Goal: Use online tool/utility: Utilize a website feature to perform a specific function

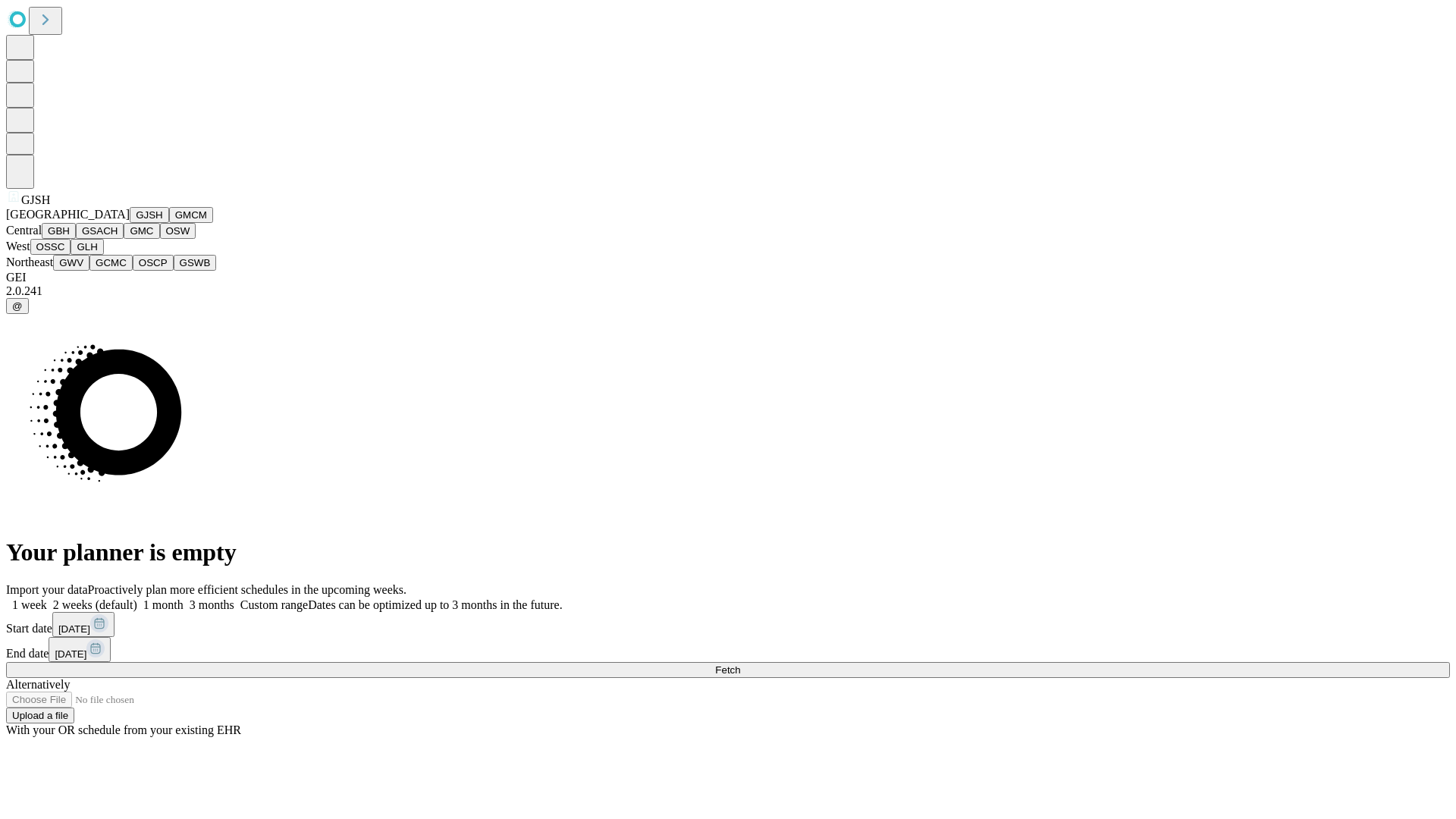
click at [129, 223] on button "GJSH" at bounding box center [149, 214] width 40 height 16
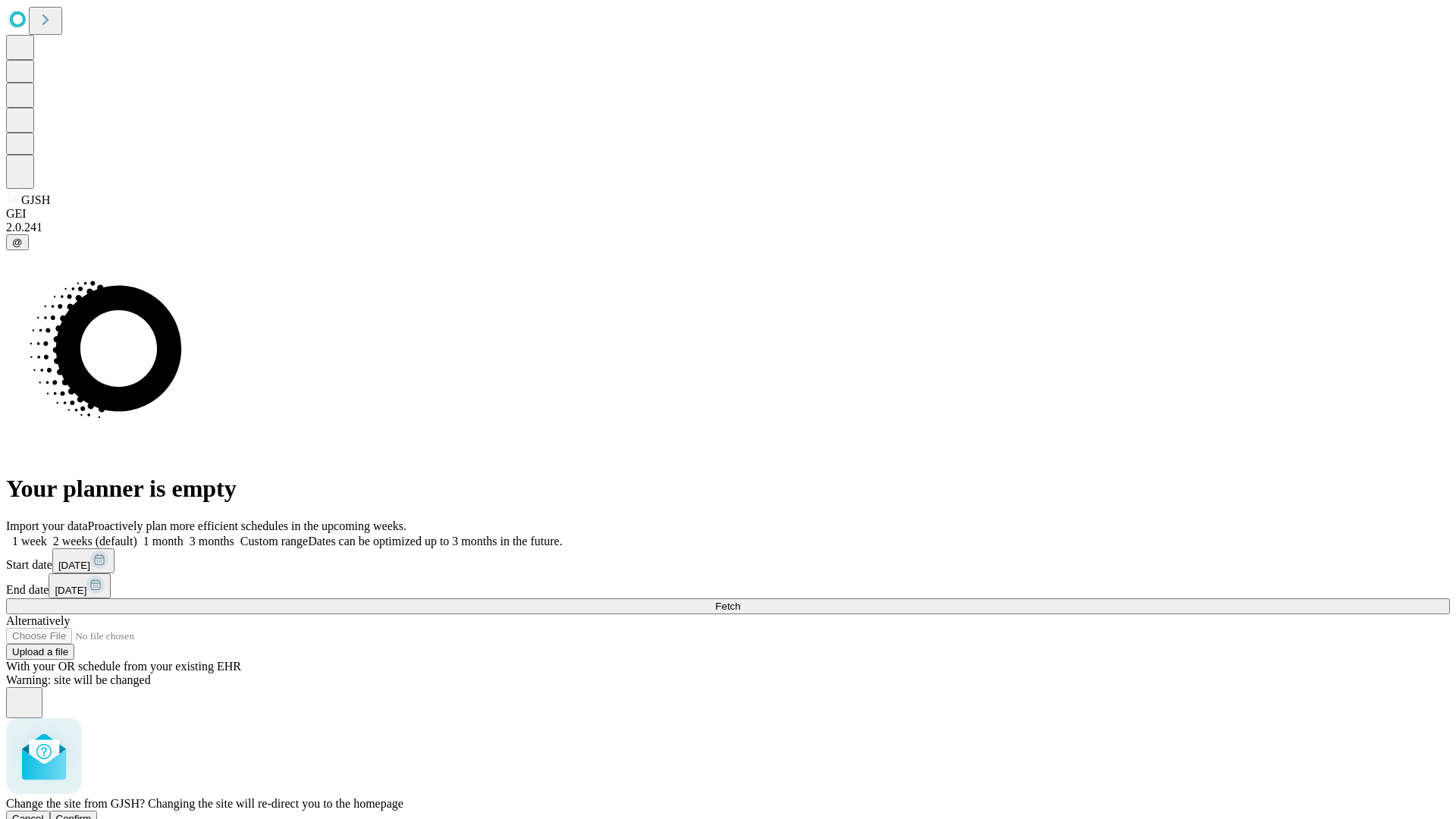
click at [92, 813] on span "Confirm" at bounding box center [74, 819] width 36 height 11
click at [184, 535] on label "1 month" at bounding box center [160, 542] width 46 height 13
click at [741, 601] on span "Fetch" at bounding box center [728, 607] width 25 height 11
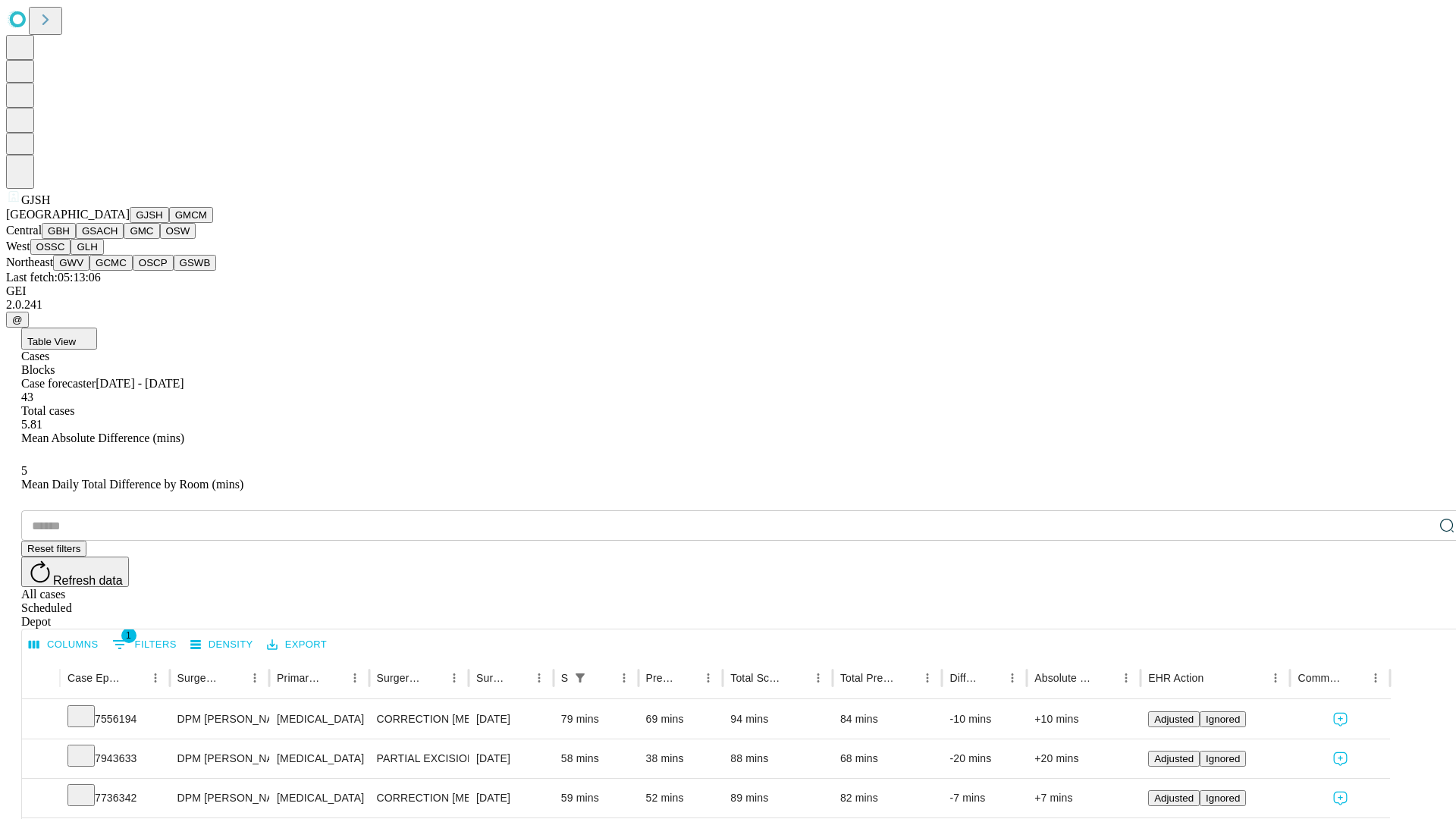
click at [169, 223] on button "GMCM" at bounding box center [191, 214] width 44 height 16
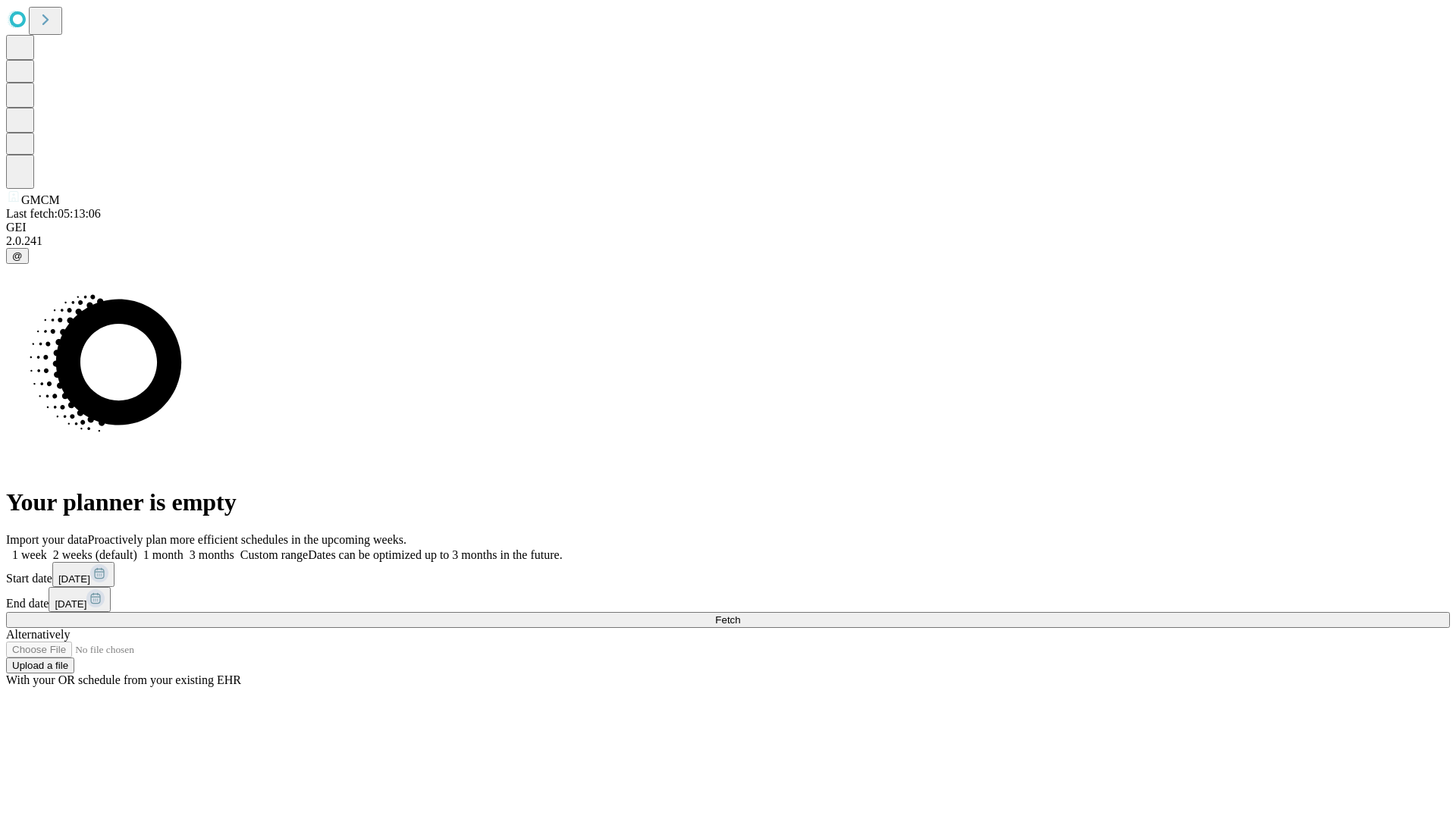
click at [184, 548] on label "1 month" at bounding box center [160, 555] width 46 height 13
click at [741, 614] on span "Fetch" at bounding box center [728, 620] width 25 height 11
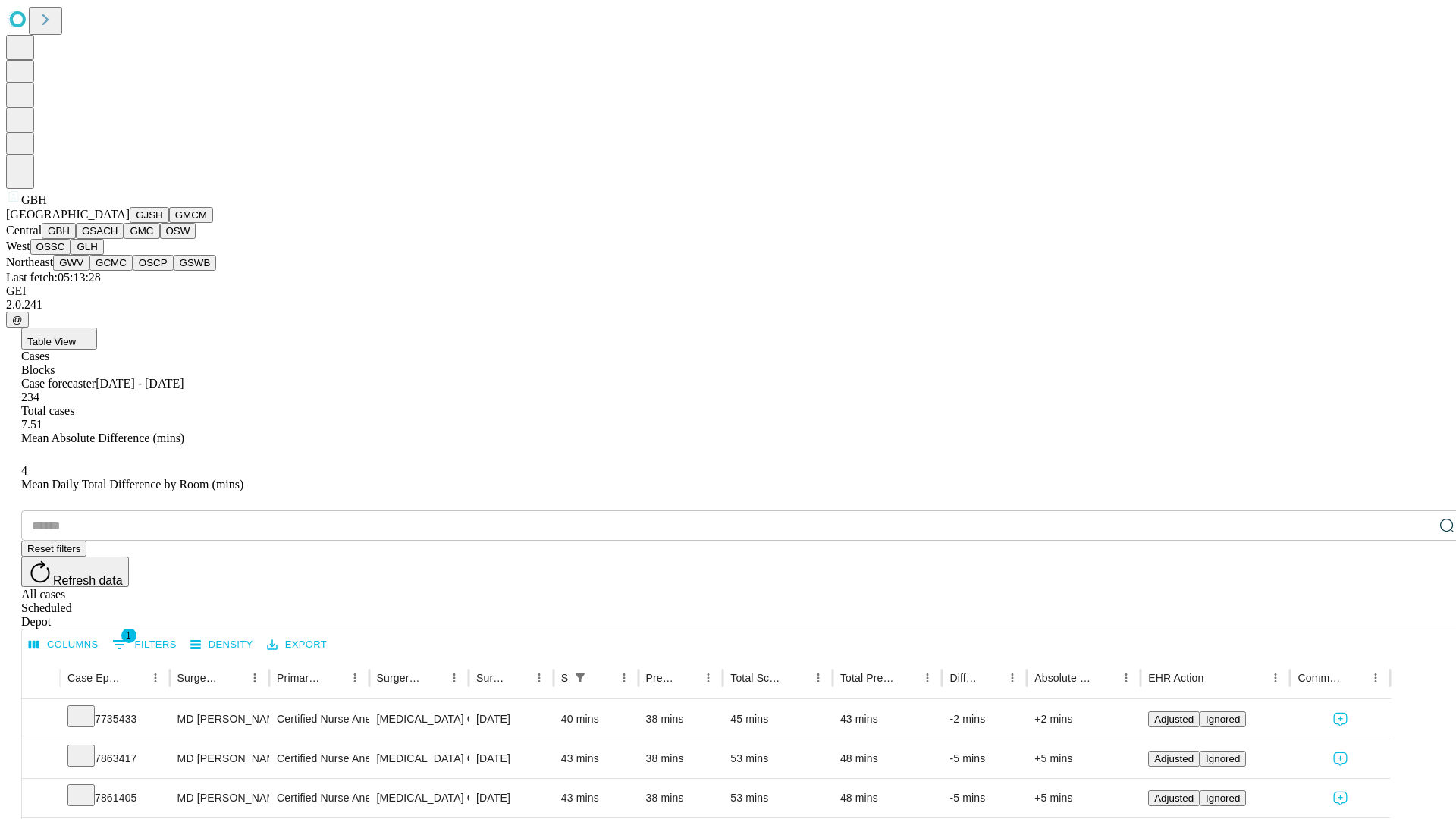
click at [118, 239] on button "GSACH" at bounding box center [99, 230] width 48 height 16
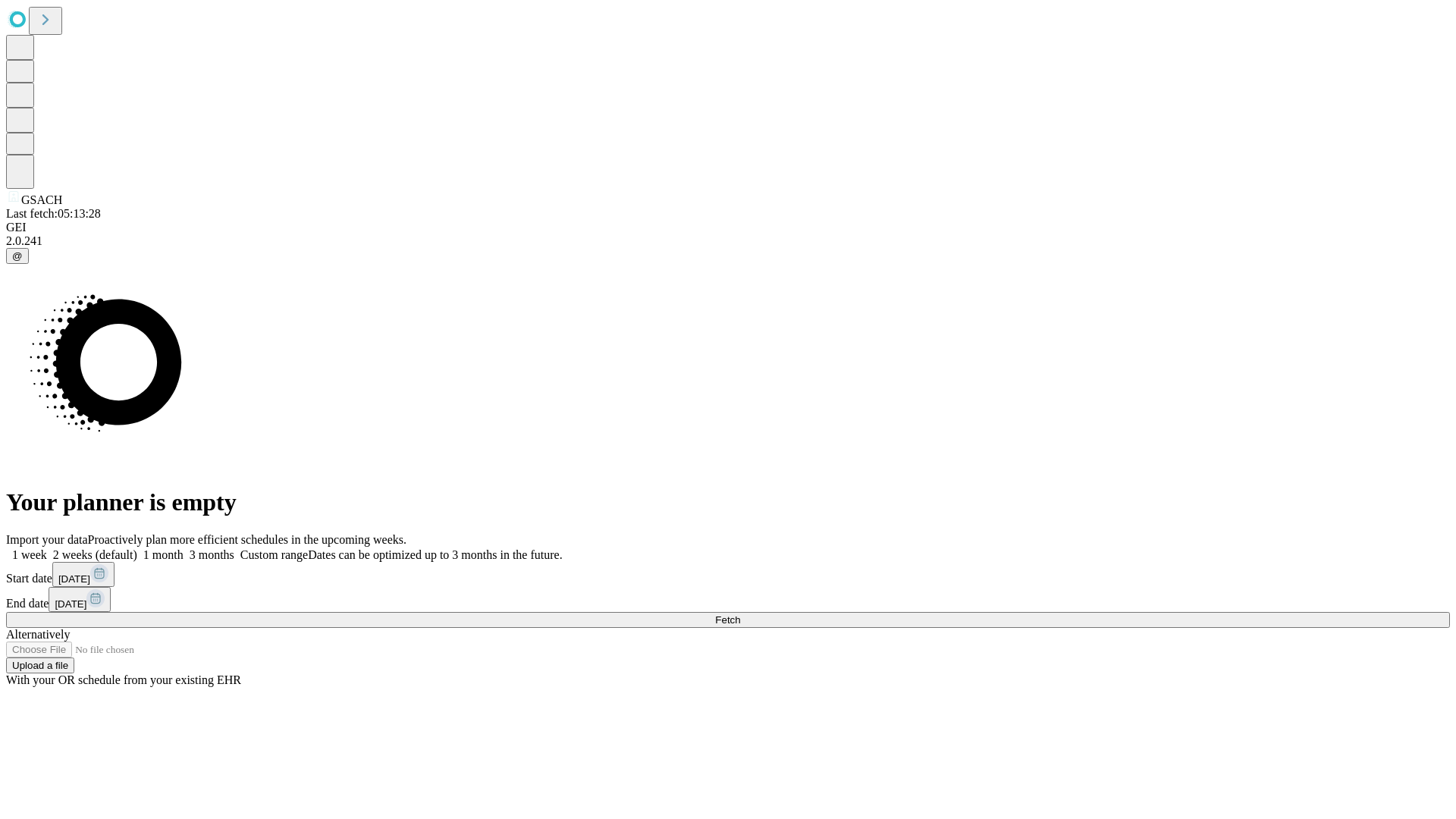
click at [184, 548] on label "1 month" at bounding box center [160, 555] width 46 height 13
click at [741, 614] on span "Fetch" at bounding box center [728, 620] width 25 height 11
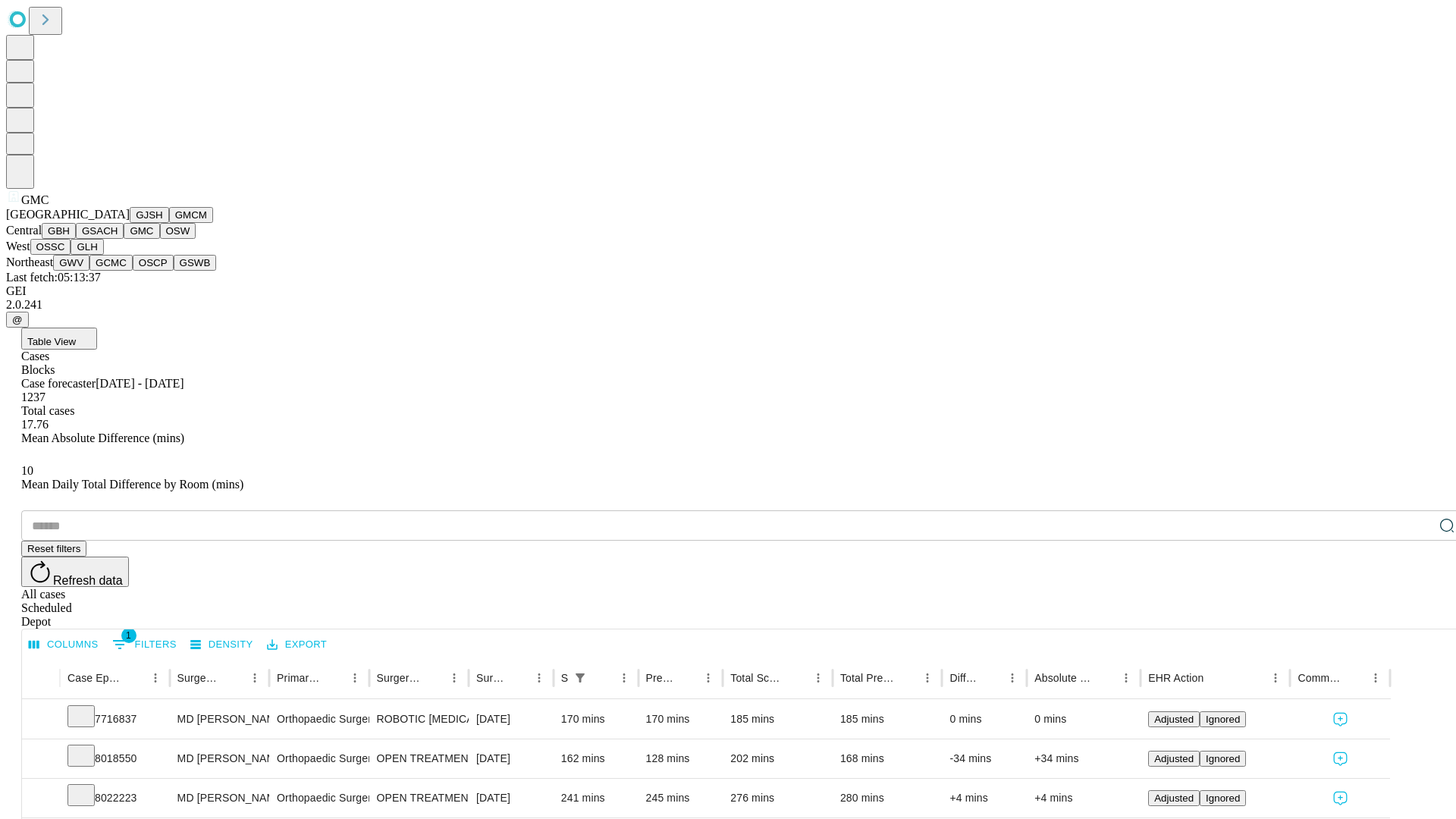
click at [160, 239] on button "OSW" at bounding box center [178, 230] width 37 height 16
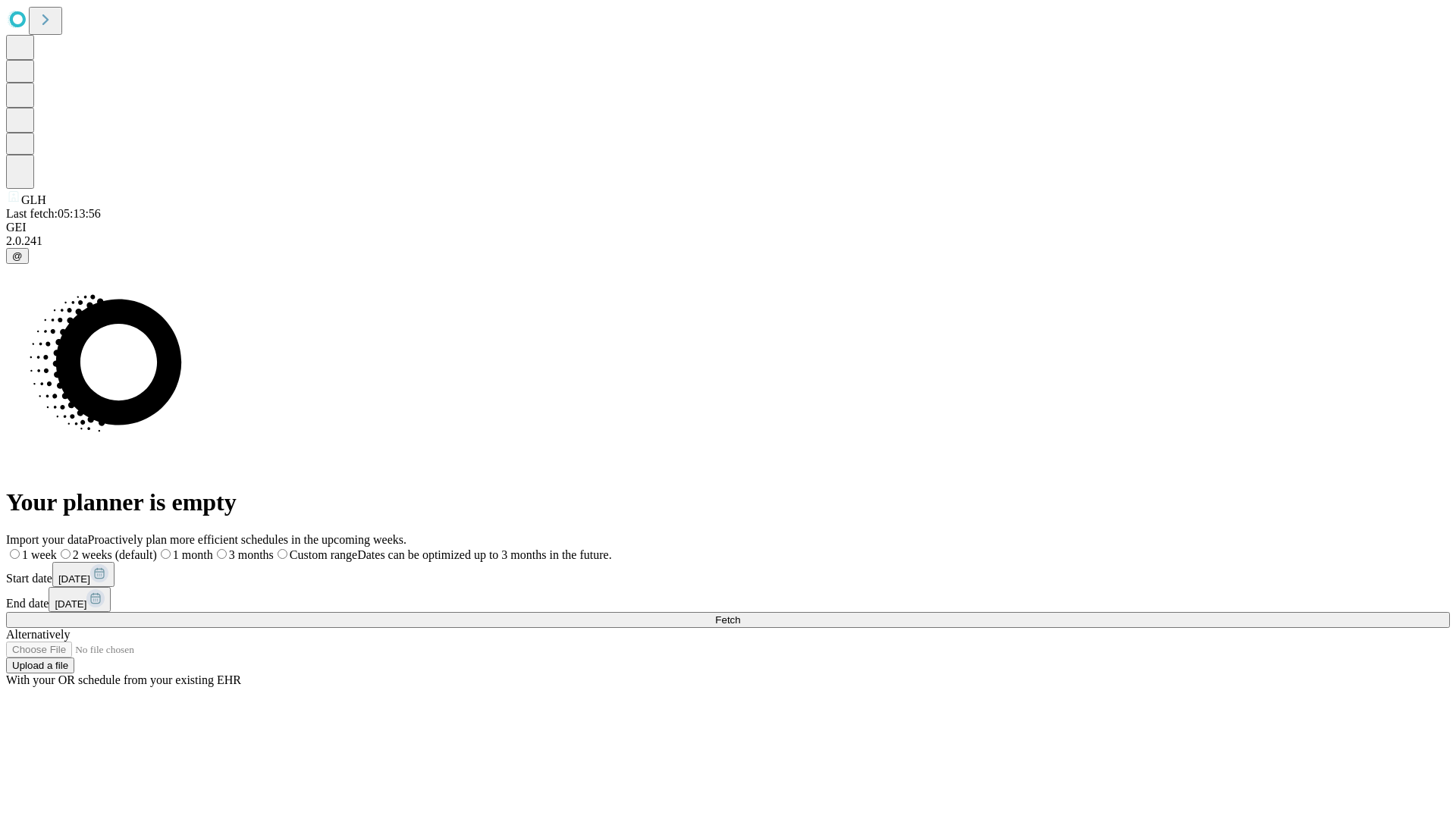
click at [213, 548] on label "1 month" at bounding box center [184, 555] width 56 height 13
click at [741, 614] on span "Fetch" at bounding box center [728, 620] width 25 height 11
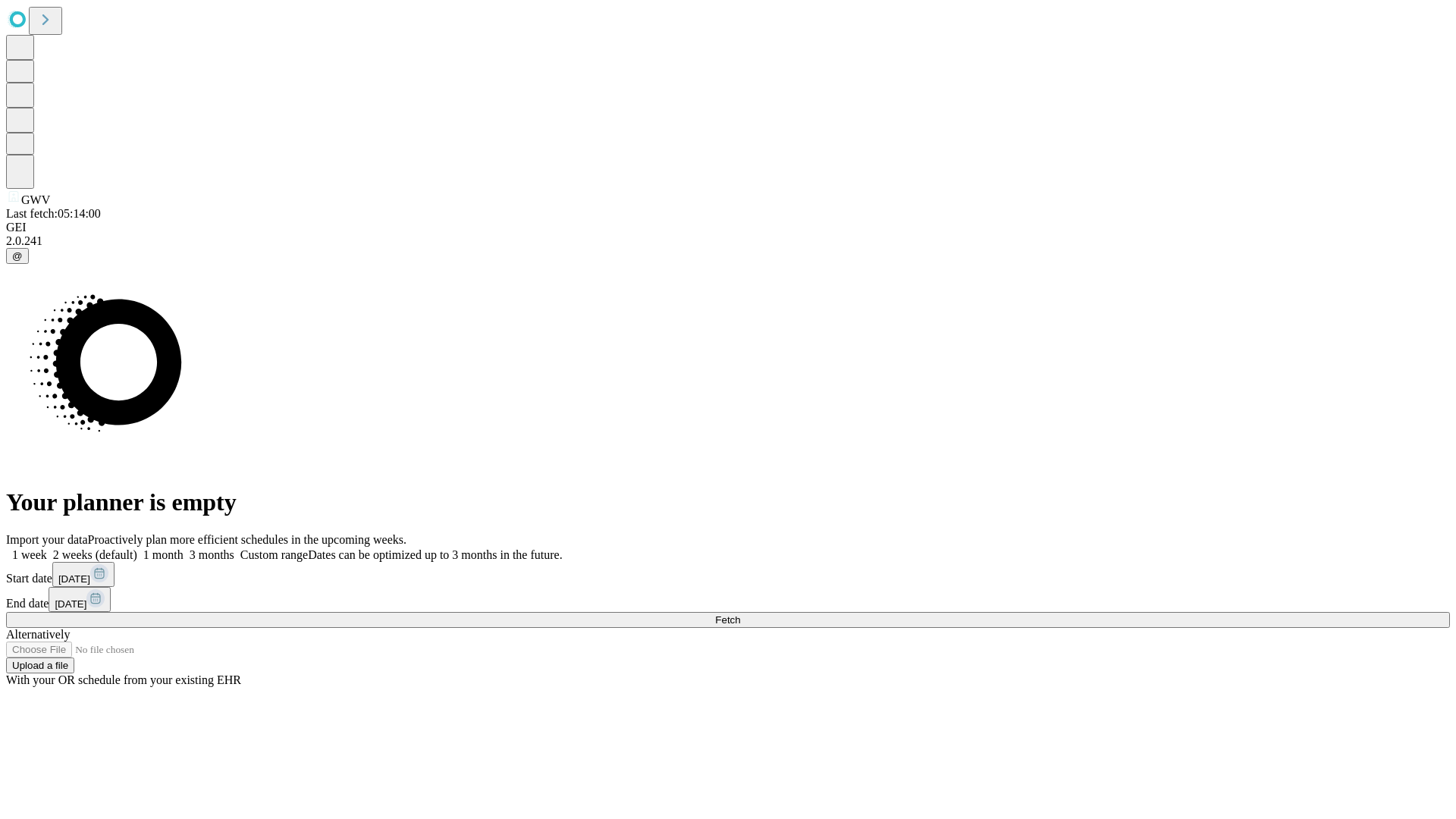
click at [184, 548] on label "1 month" at bounding box center [160, 555] width 46 height 13
click at [741, 614] on span "Fetch" at bounding box center [728, 620] width 25 height 11
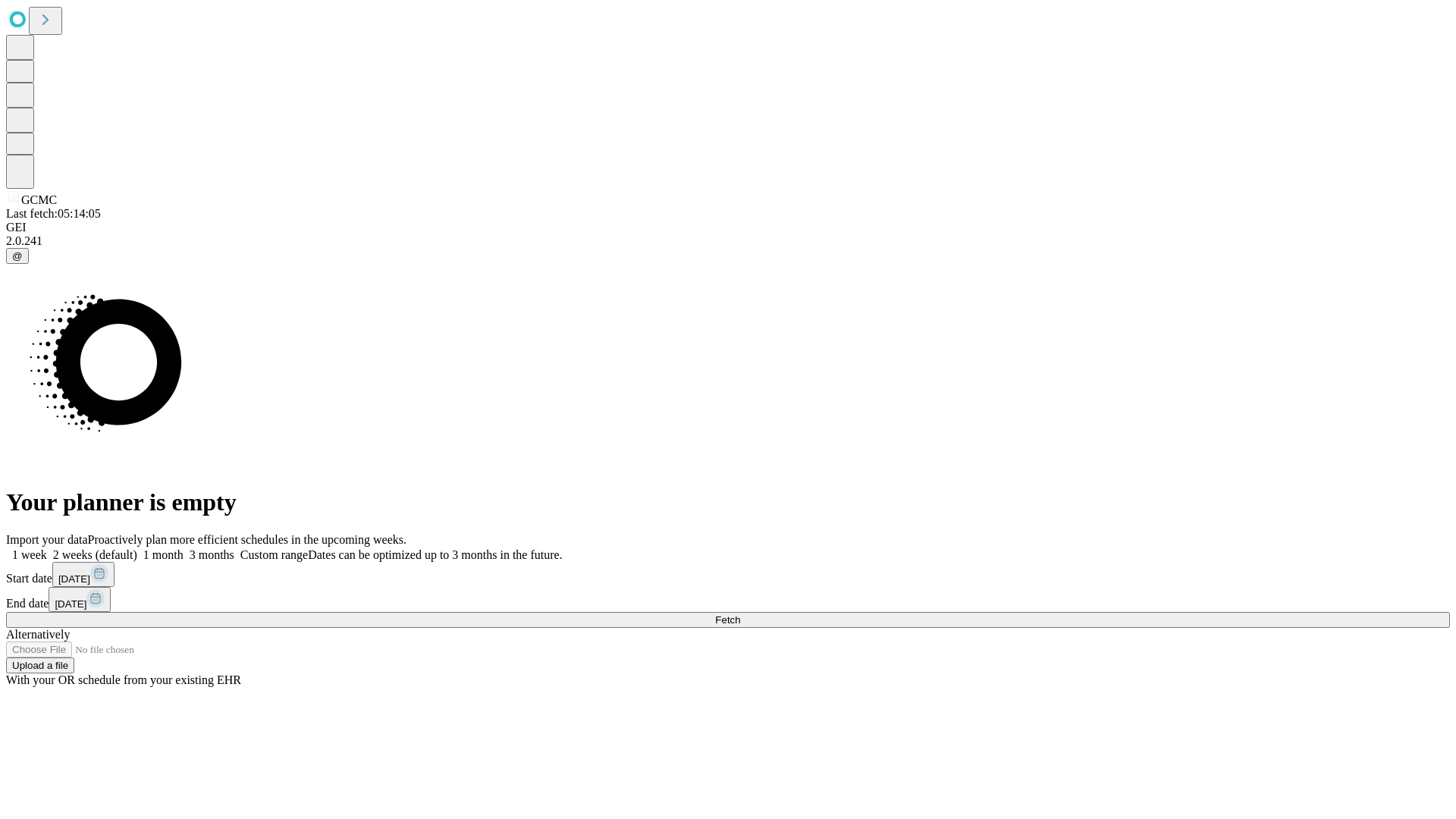
click at [184, 548] on label "1 month" at bounding box center [160, 555] width 46 height 13
click at [741, 614] on span "Fetch" at bounding box center [728, 620] width 25 height 11
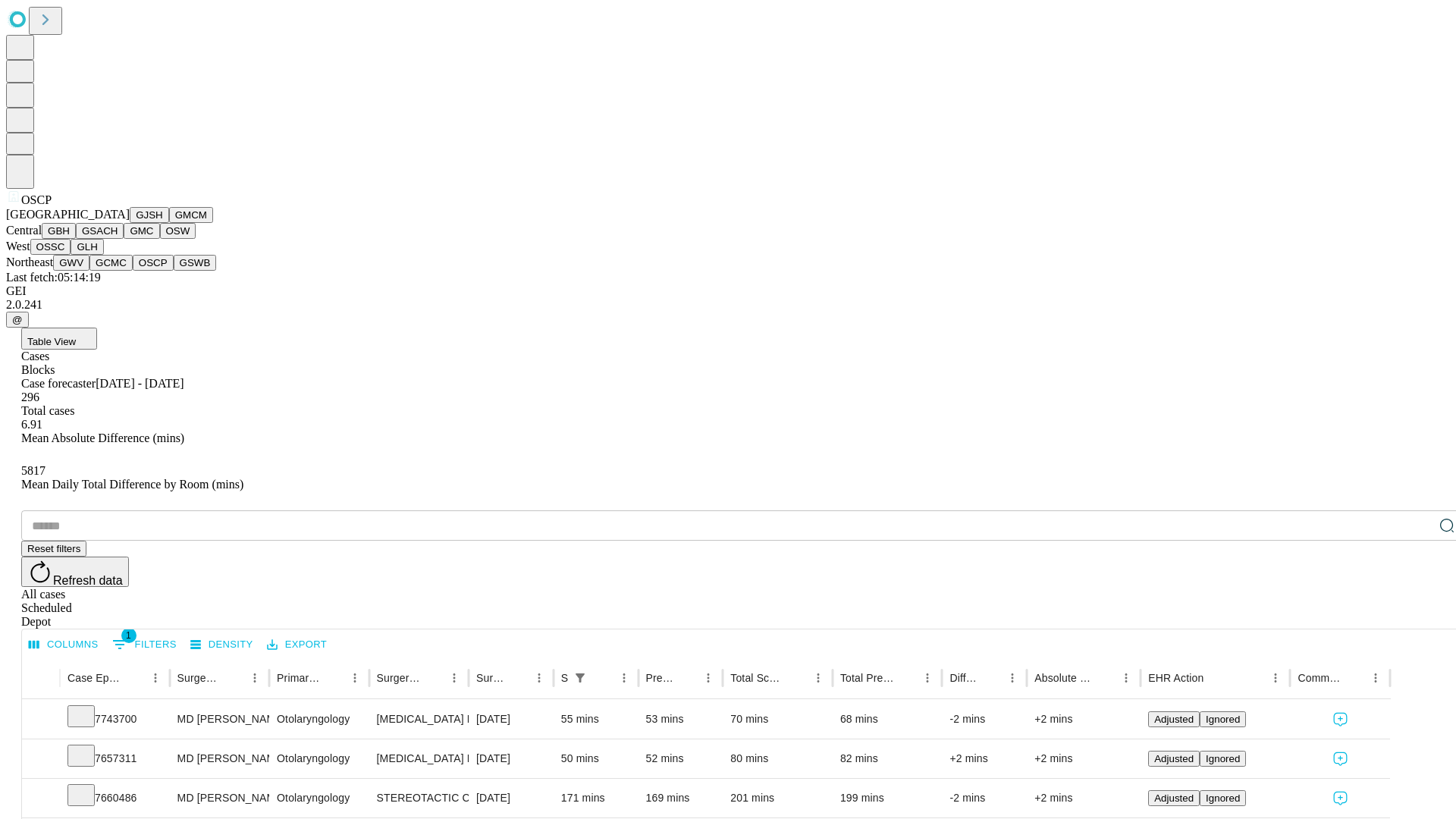
click at [174, 271] on button "GSWB" at bounding box center [195, 262] width 43 height 16
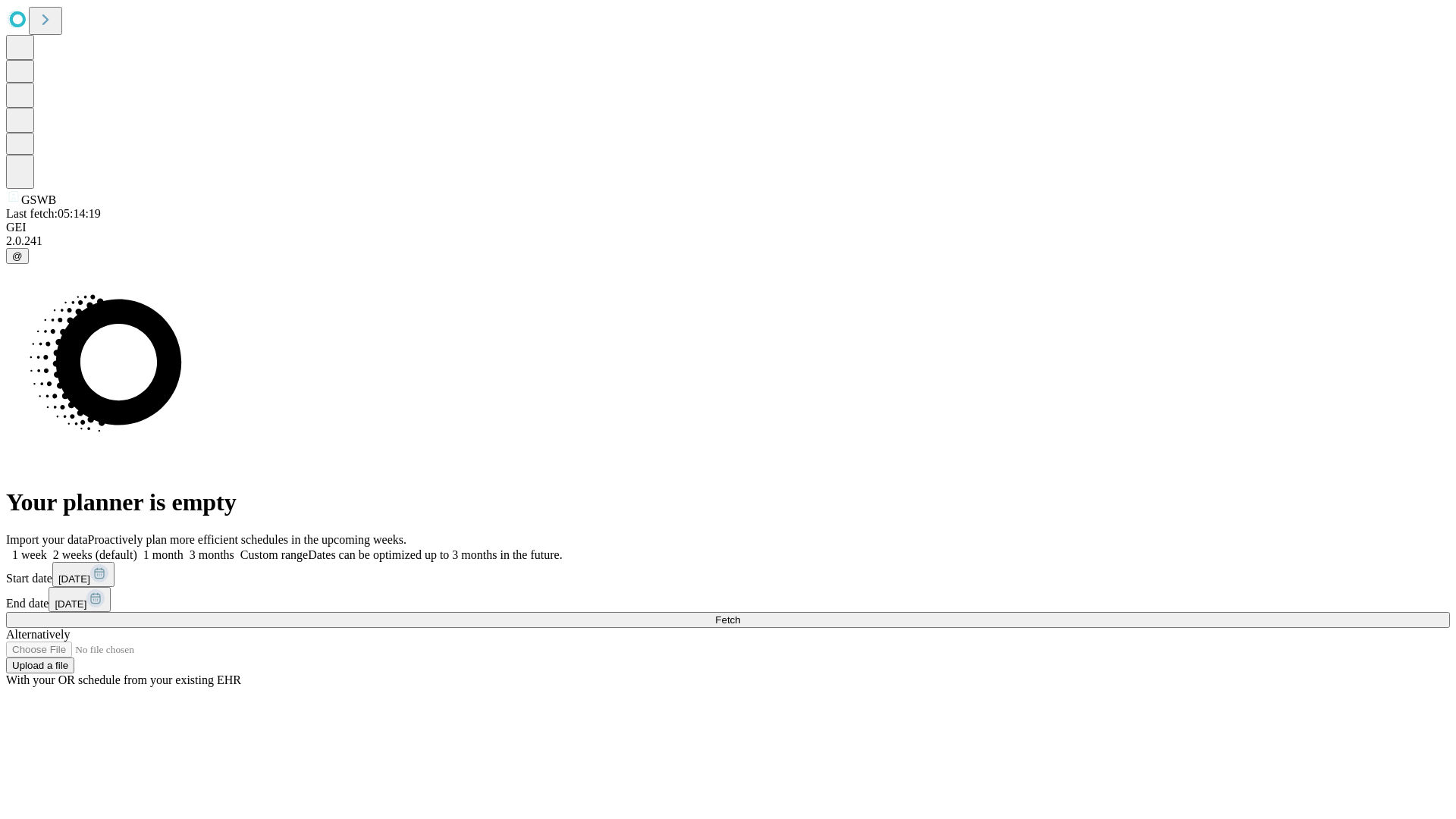
click at [184, 548] on label "1 month" at bounding box center [160, 555] width 46 height 13
click at [741, 614] on span "Fetch" at bounding box center [728, 620] width 25 height 11
